Goal: Transaction & Acquisition: Purchase product/service

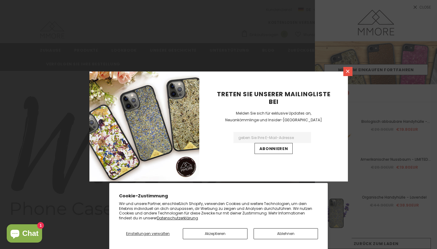
click at [348, 70] on icon at bounding box center [347, 71] width 3 height 3
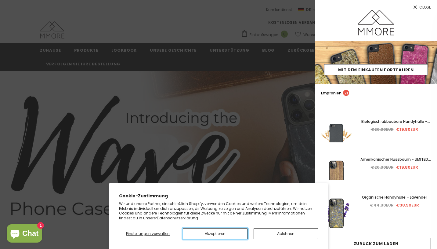
click at [214, 234] on button "Akzeptieren" at bounding box center [215, 233] width 64 height 11
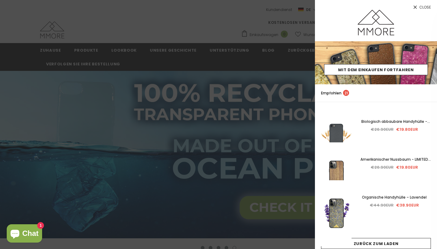
click at [421, 6] on span "Close" at bounding box center [425, 7] width 12 height 4
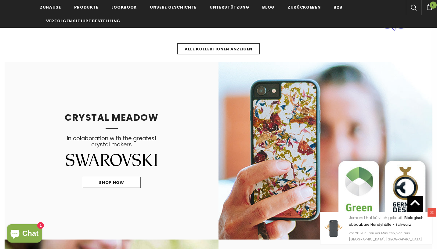
scroll to position [346, 0]
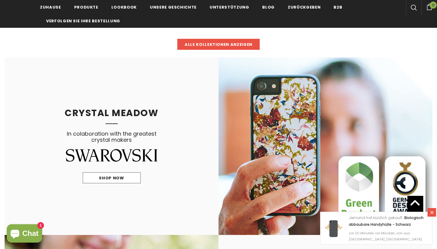
click at [208, 43] on span "Alle Kollektionen anzeigen" at bounding box center [219, 44] width 68 height 6
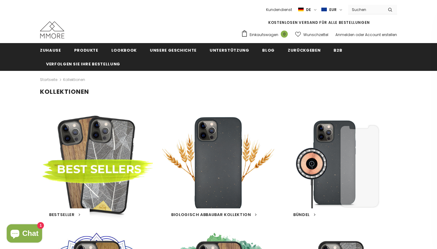
click at [360, 7] on input "Search Site" at bounding box center [365, 9] width 35 height 9
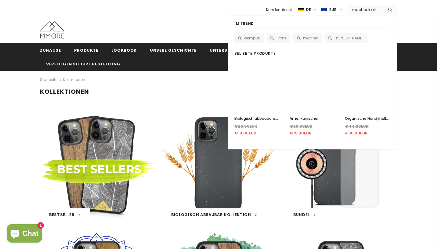
type input "macbook air"
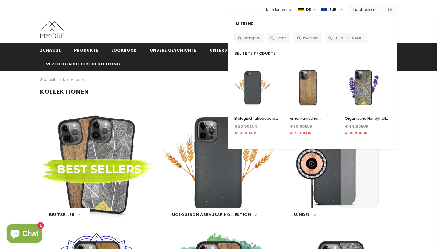
click at [383, 5] on button "submit" at bounding box center [390, 9] width 14 height 9
